Goal: Information Seeking & Learning: Learn about a topic

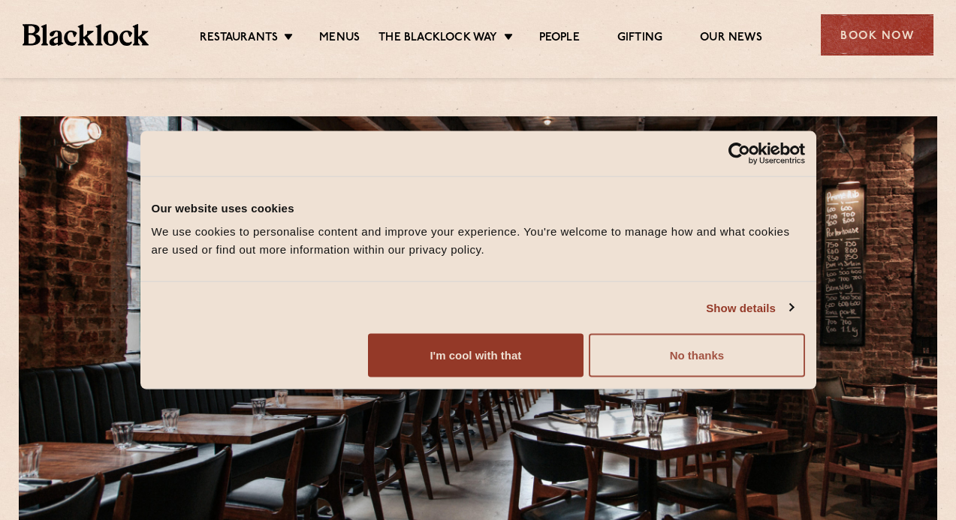
click at [804, 378] on button "No thanks" at bounding box center [695, 356] width 215 height 44
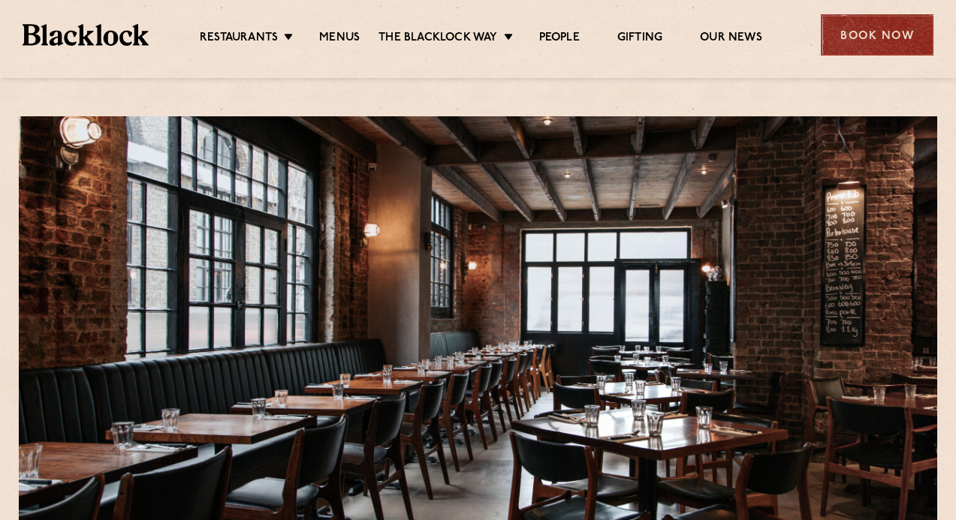
click at [873, 33] on div "Book Now" at bounding box center [876, 34] width 113 height 41
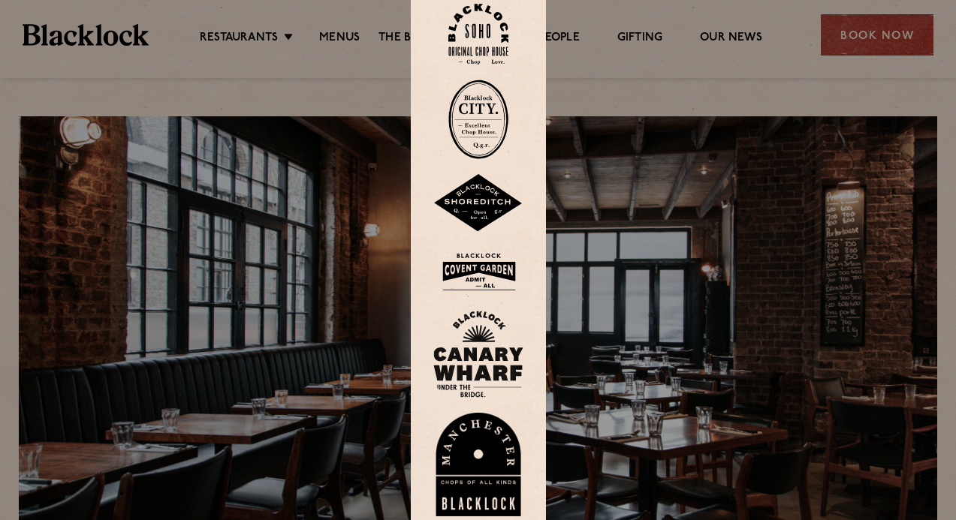
click at [495, 213] on img at bounding box center [478, 203] width 90 height 59
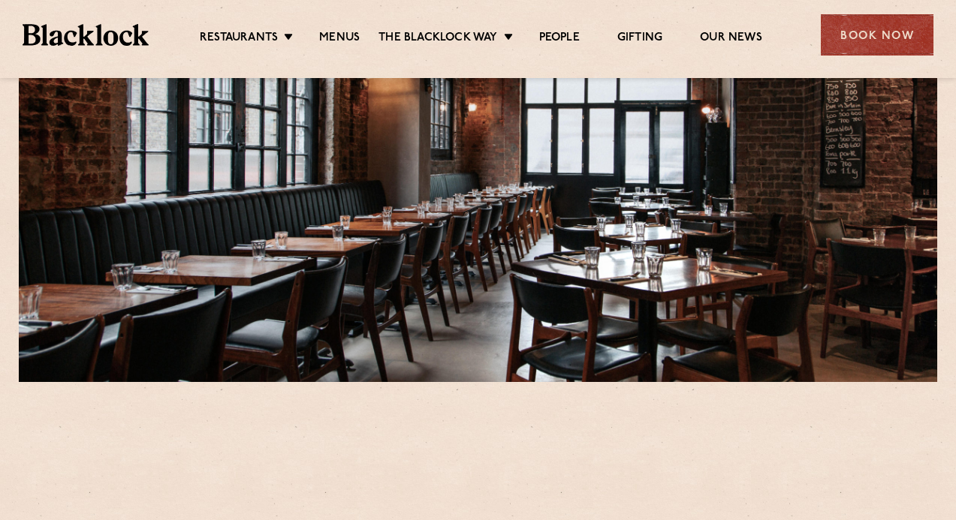
scroll to position [366, 0]
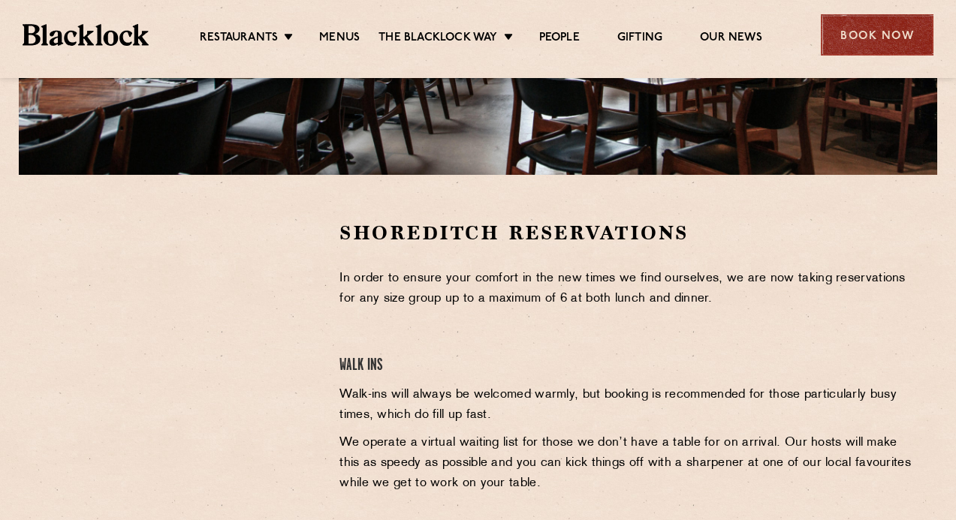
click at [881, 34] on div "Book Now" at bounding box center [876, 34] width 113 height 41
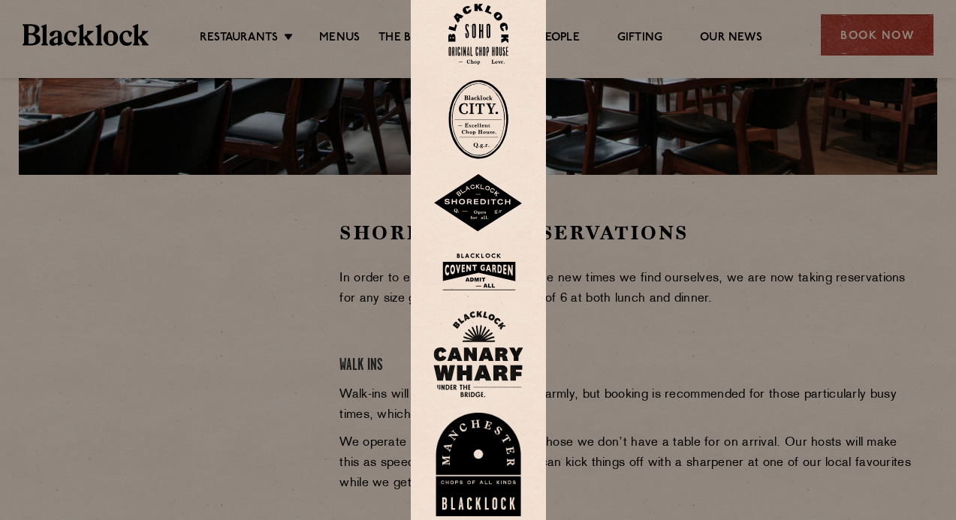
click at [466, 112] on img at bounding box center [478, 120] width 60 height 80
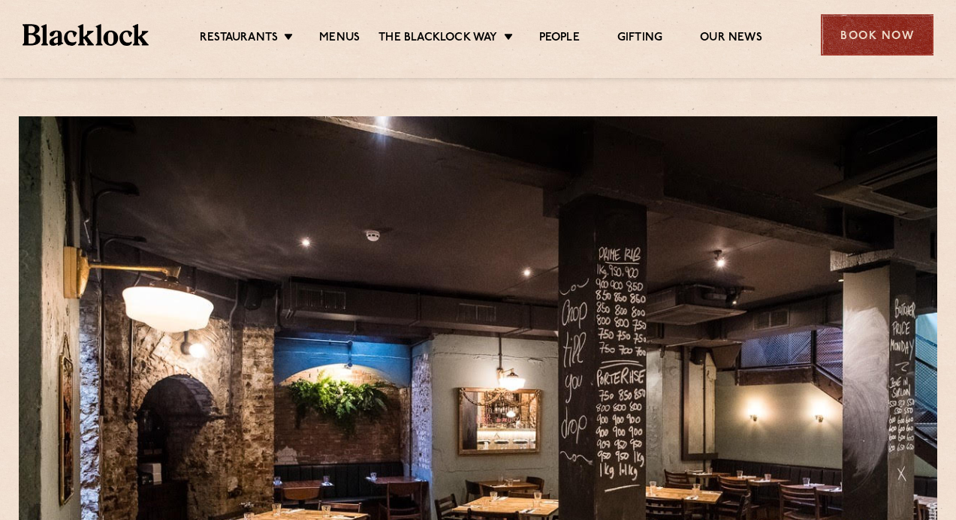
click at [880, 26] on div "Book Now" at bounding box center [876, 34] width 113 height 41
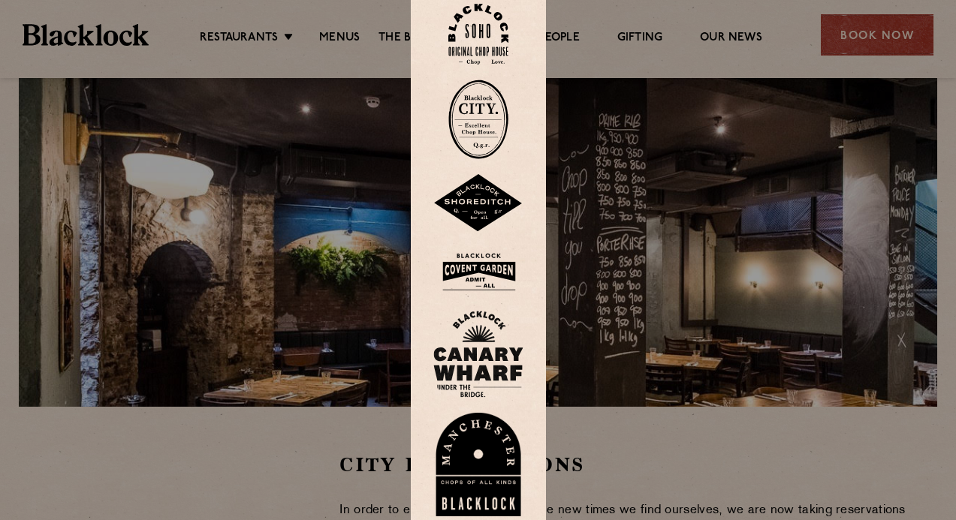
scroll to position [143, 0]
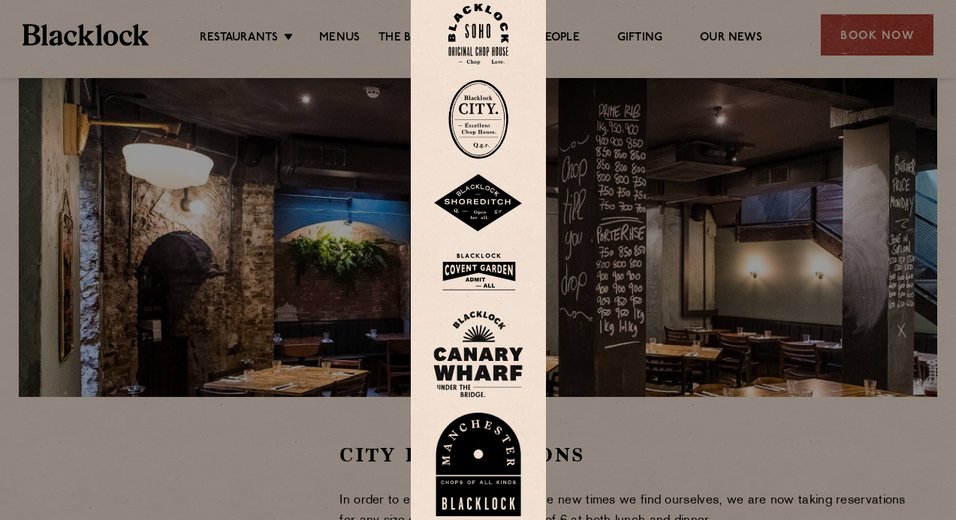
click at [481, 132] on img at bounding box center [478, 120] width 60 height 80
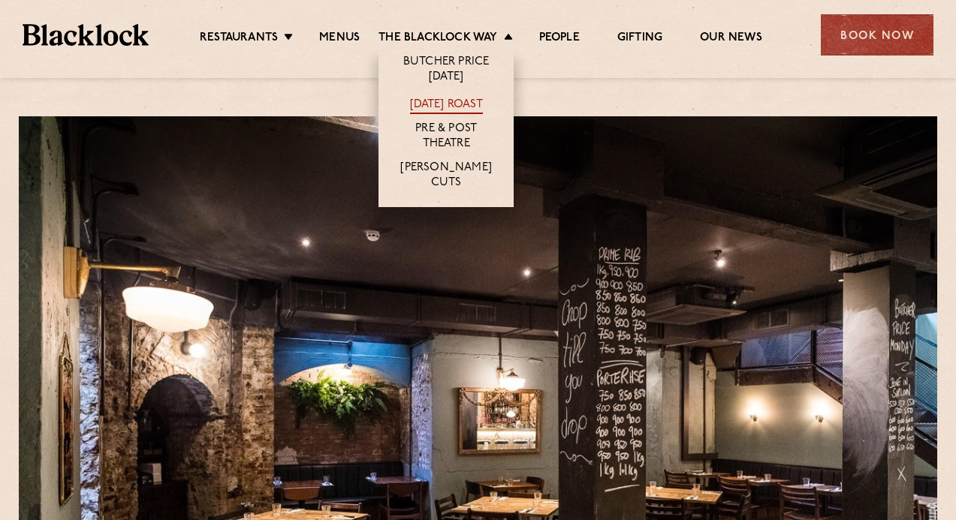
click at [431, 98] on link "[DATE] Roast" at bounding box center [446, 106] width 73 height 17
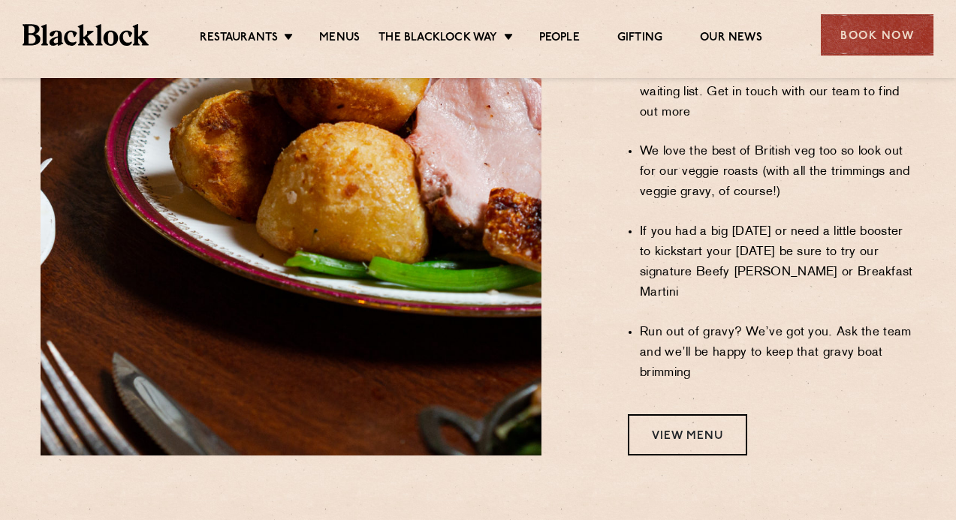
scroll to position [1352, 0]
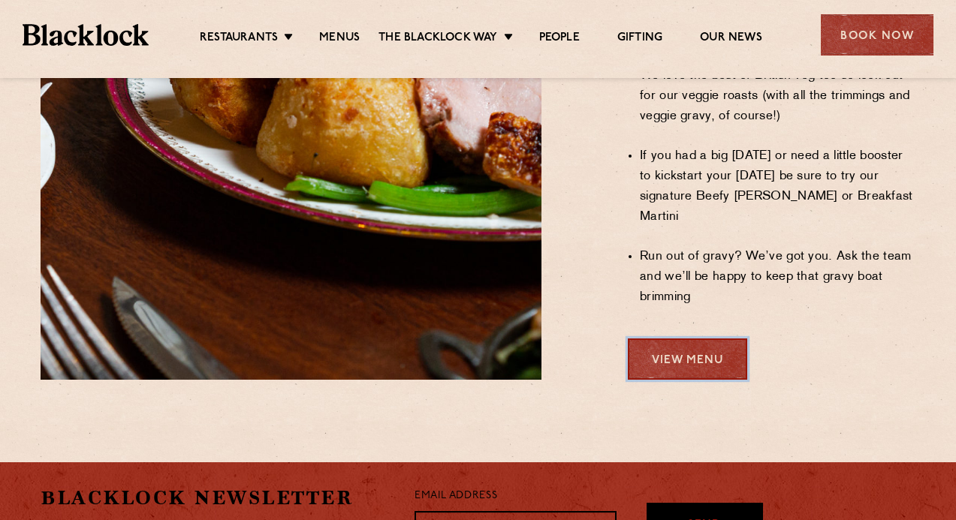
click at [683, 339] on link "View Menu" at bounding box center [687, 359] width 119 height 41
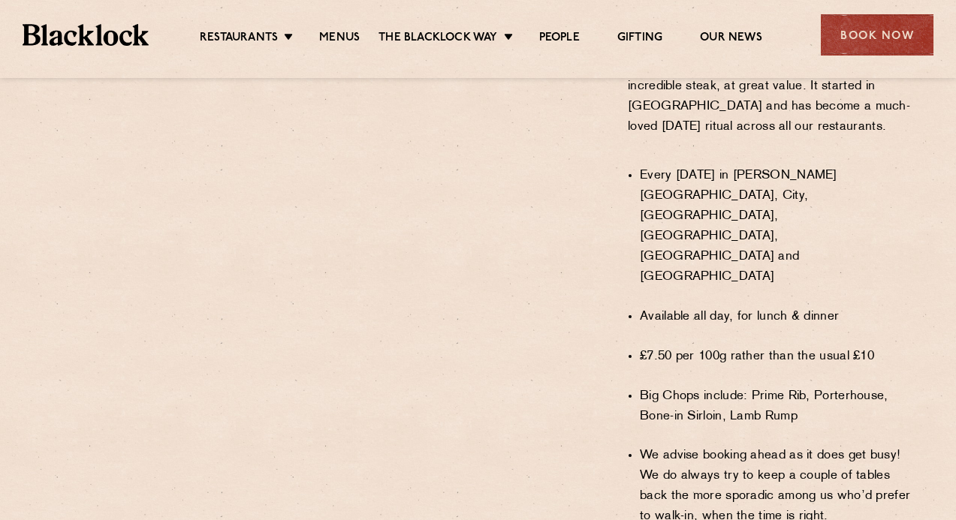
scroll to position [1148, 0]
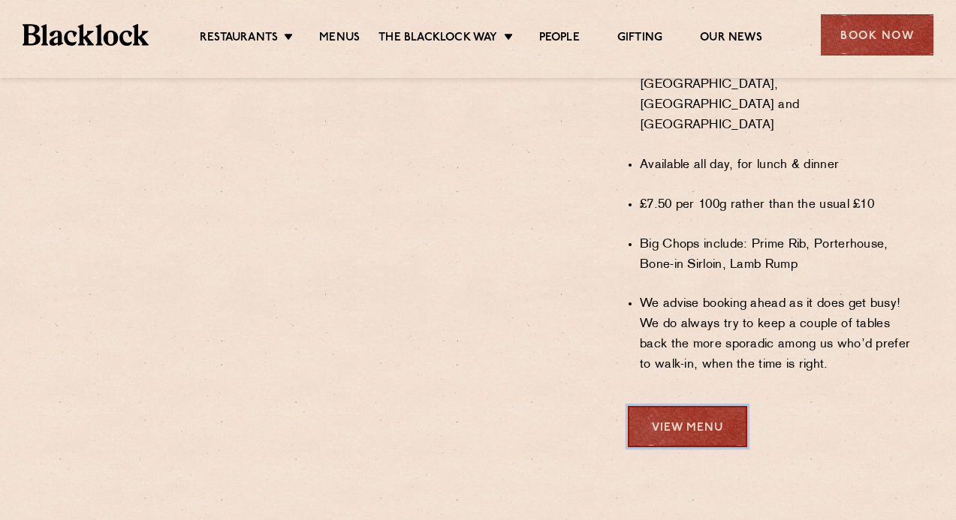
click at [700, 406] on link "View Menu" at bounding box center [687, 426] width 119 height 41
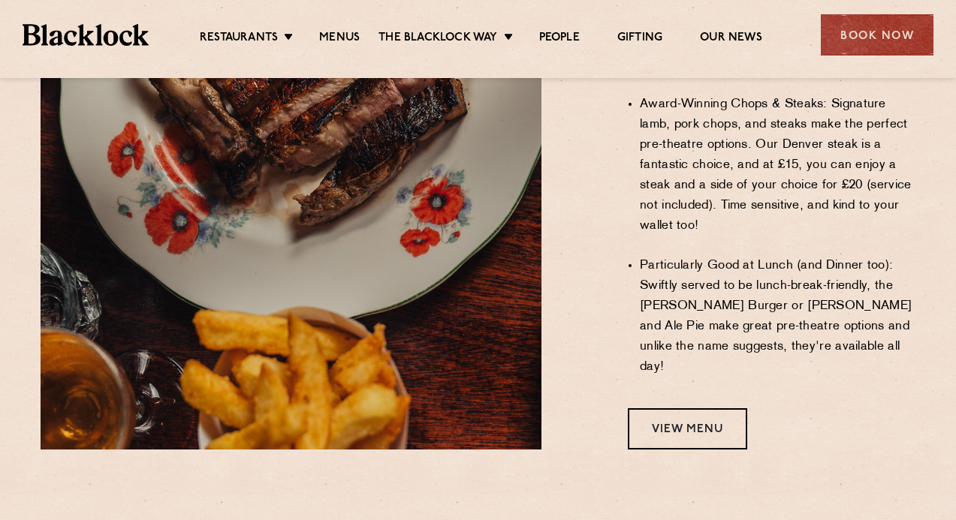
scroll to position [1264, 0]
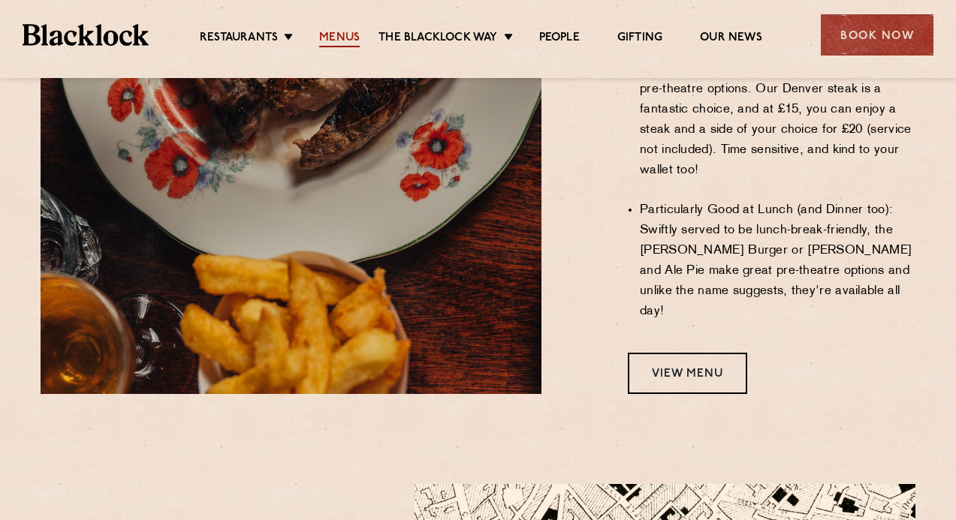
click at [345, 38] on link "Menus" at bounding box center [339, 39] width 41 height 17
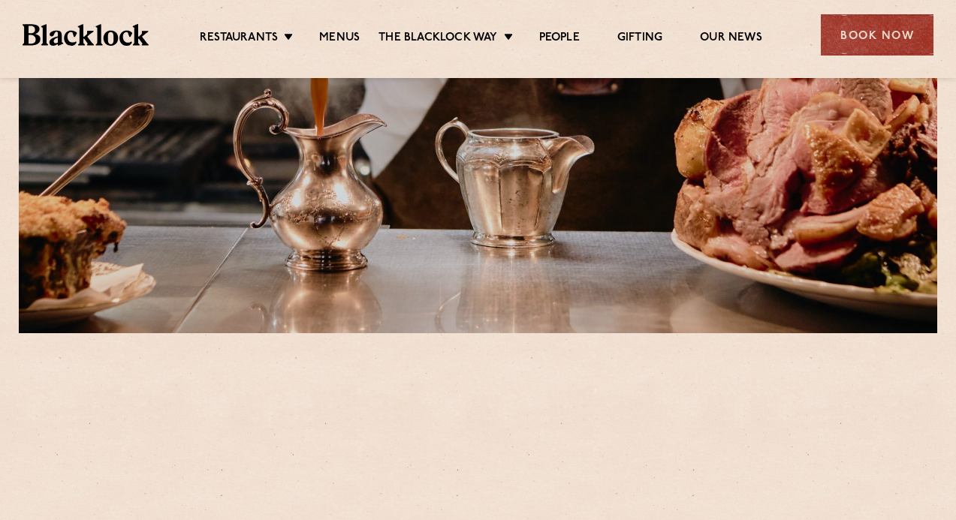
scroll to position [444, 0]
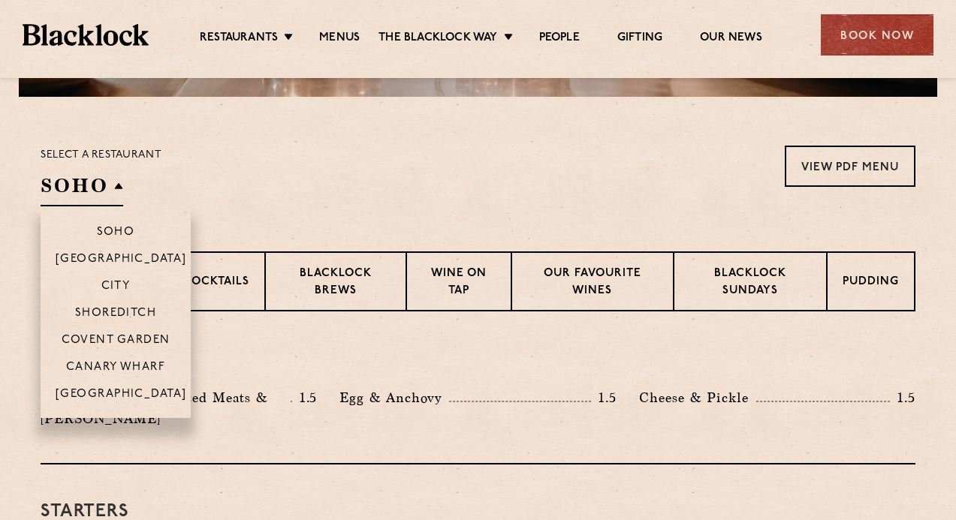
click at [110, 191] on h2 "SOHO" at bounding box center [82, 190] width 83 height 34
click at [111, 284] on p "City" at bounding box center [115, 287] width 29 height 15
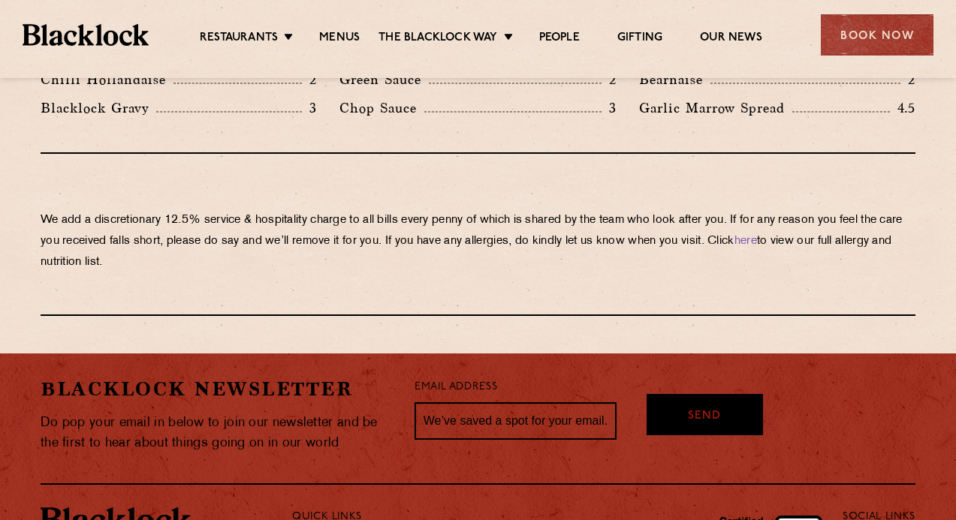
scroll to position [2749, 0]
